Goal: Browse casually: Explore the website without a specific task or goal

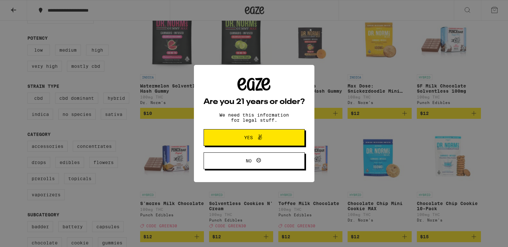
scroll to position [88, 0]
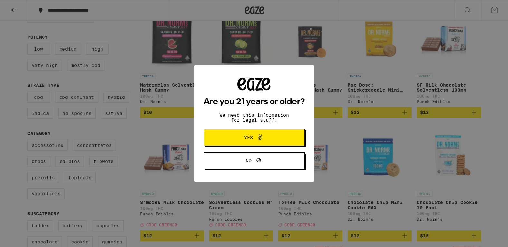
click at [272, 165] on button "No" at bounding box center [254, 160] width 101 height 17
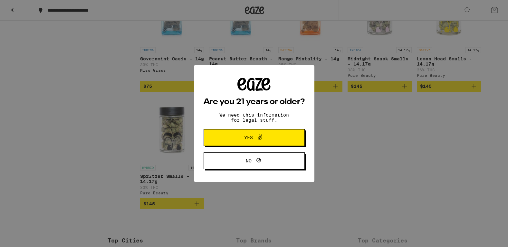
scroll to position [1438, 0]
